Goal: Task Accomplishment & Management: Manage account settings

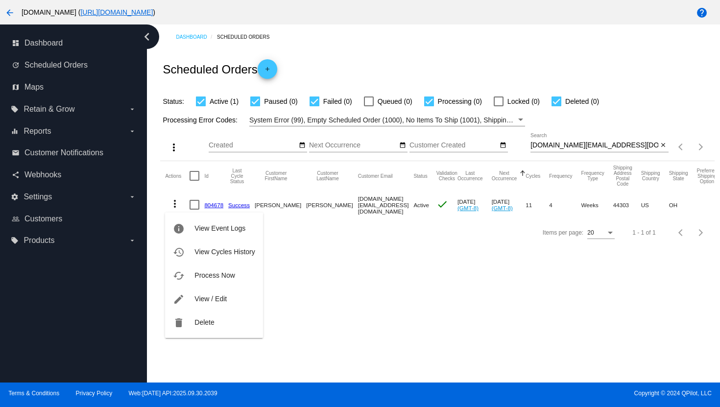
click at [12, 13] on div at bounding box center [360, 203] width 720 height 407
click at [7, 9] on mat-icon "arrow_back" at bounding box center [10, 13] width 12 height 12
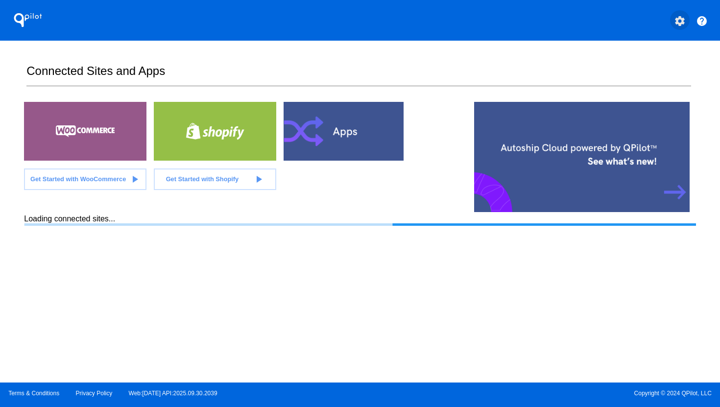
click at [682, 21] on mat-icon "settings" at bounding box center [680, 21] width 12 height 12
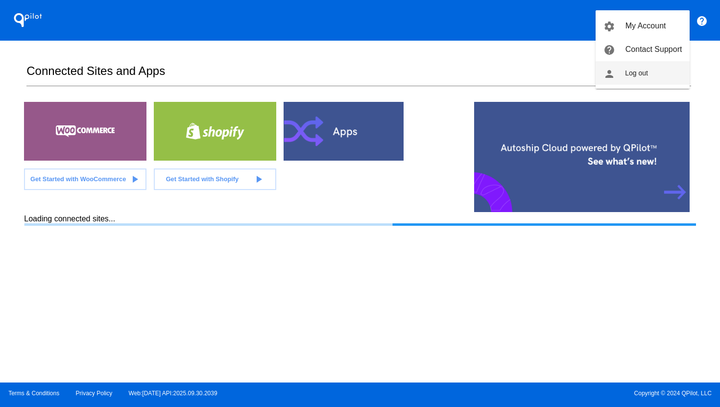
click at [656, 74] on button "person Log out" at bounding box center [643, 73] width 94 height 24
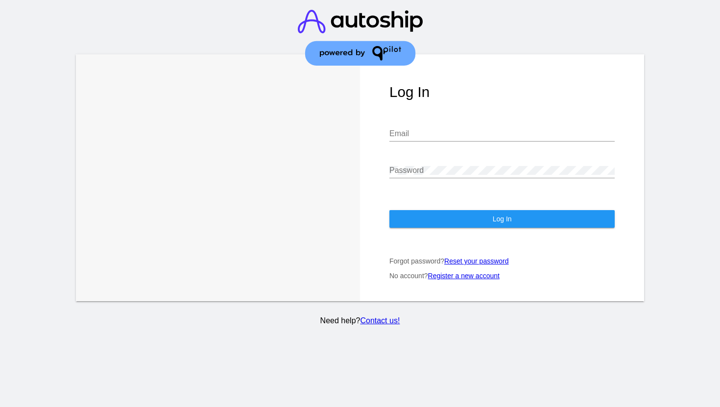
drag, startPoint x: 495, startPoint y: 118, endPoint x: 490, endPoint y: 129, distance: 12.3
click at [495, 120] on div "Email" at bounding box center [501, 131] width 225 height 22
click at [0, 407] on com-1password-menu at bounding box center [0, 407] width 0 height 0
type input "[PERSON_NAME][EMAIL_ADDRESS][DOMAIN_NAME]"
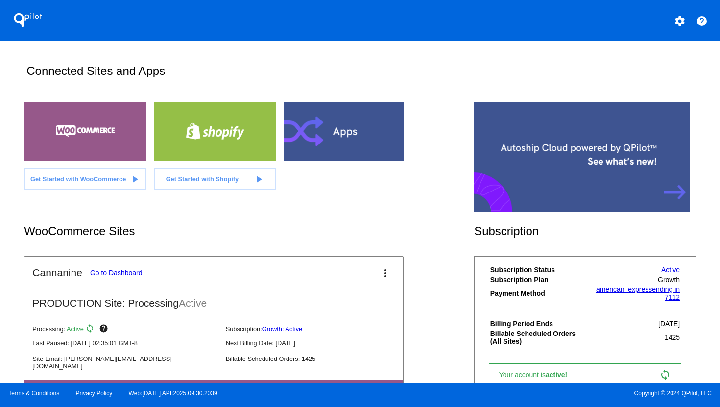
click at [127, 275] on link "Go to Dashboard" at bounding box center [116, 273] width 52 height 8
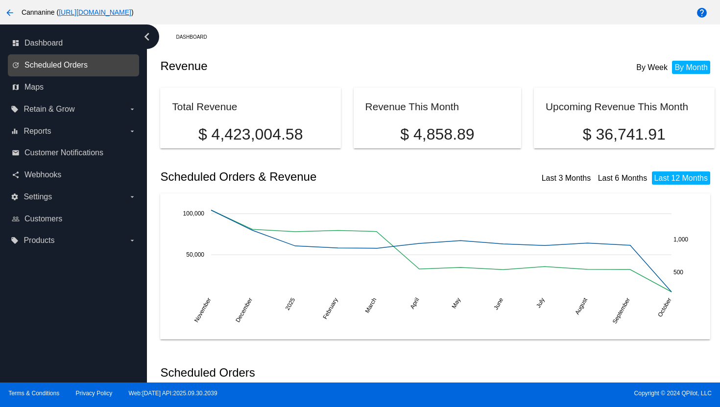
click at [76, 69] on span "Scheduled Orders" at bounding box center [55, 65] width 63 height 9
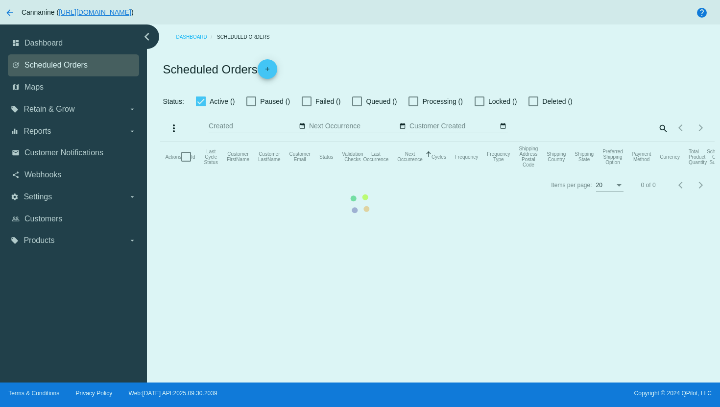
checkbox input "true"
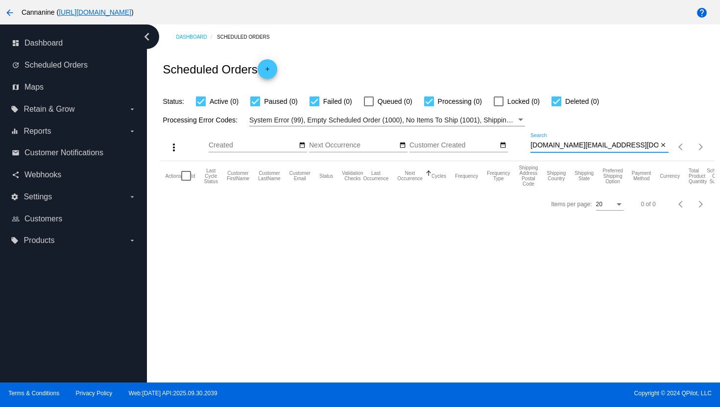
click at [557, 147] on input "[DOMAIN_NAME][EMAIL_ADDRESS][DOMAIN_NAME]" at bounding box center [594, 146] width 128 height 8
paste input "[EMAIL_ADDRESS]"
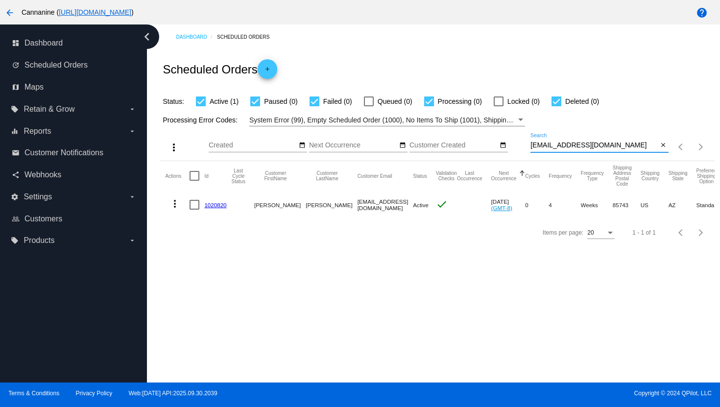
type input "[EMAIL_ADDRESS][DOMAIN_NAME]"
click at [175, 206] on mat-icon "more_vert" at bounding box center [175, 204] width 12 height 12
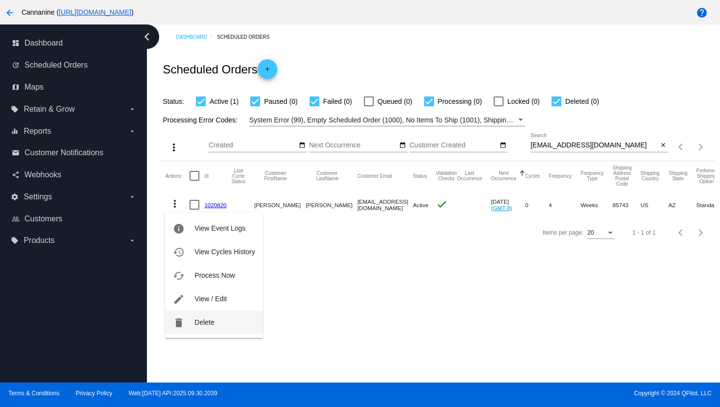
click at [193, 321] on button "delete Delete" at bounding box center [213, 323] width 97 height 24
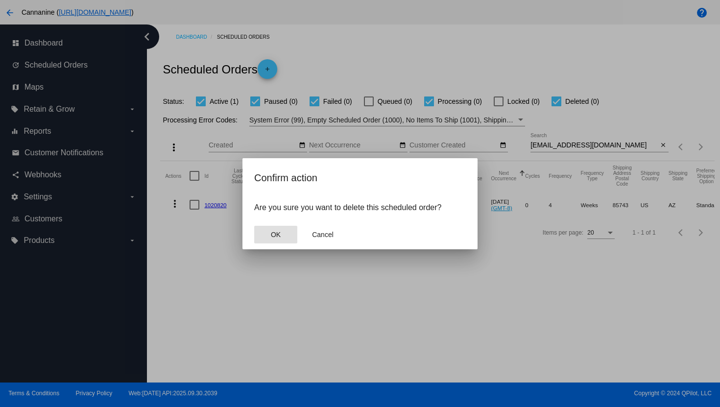
click at [275, 229] on button "OK" at bounding box center [275, 235] width 43 height 18
